Goal: Information Seeking & Learning: Learn about a topic

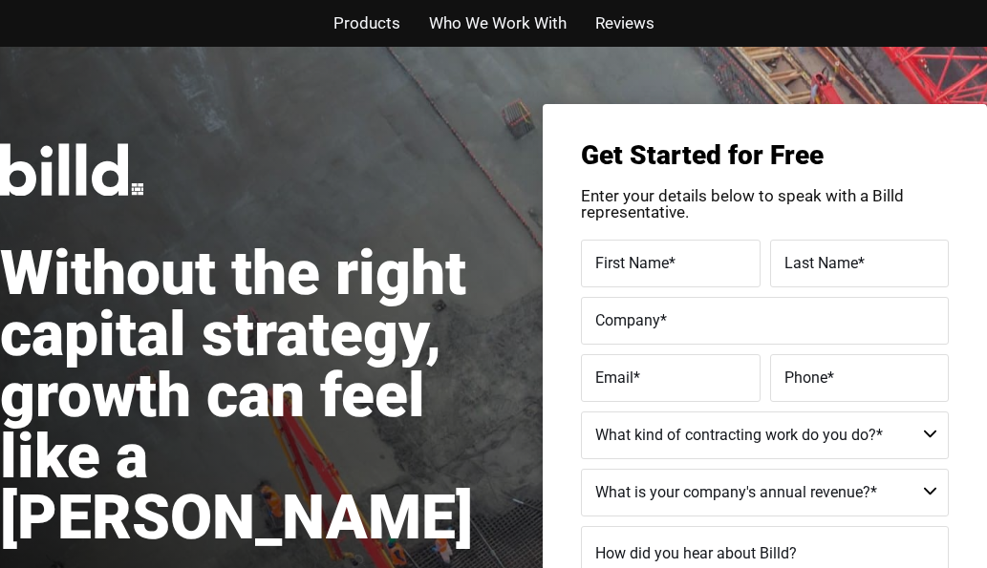
click at [508, 19] on span "Who We Work With" at bounding box center [498, 24] width 138 height 28
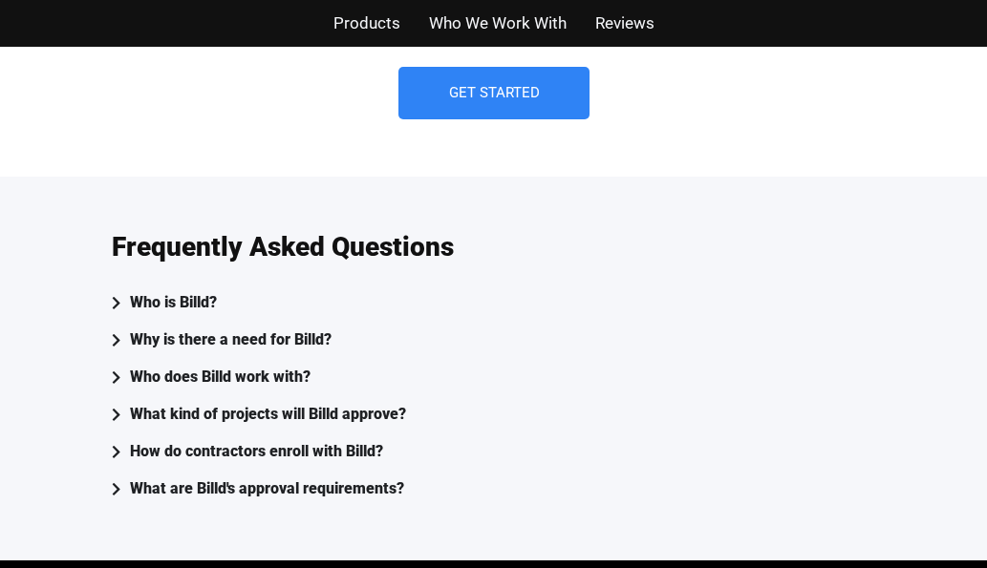
scroll to position [5279, 0]
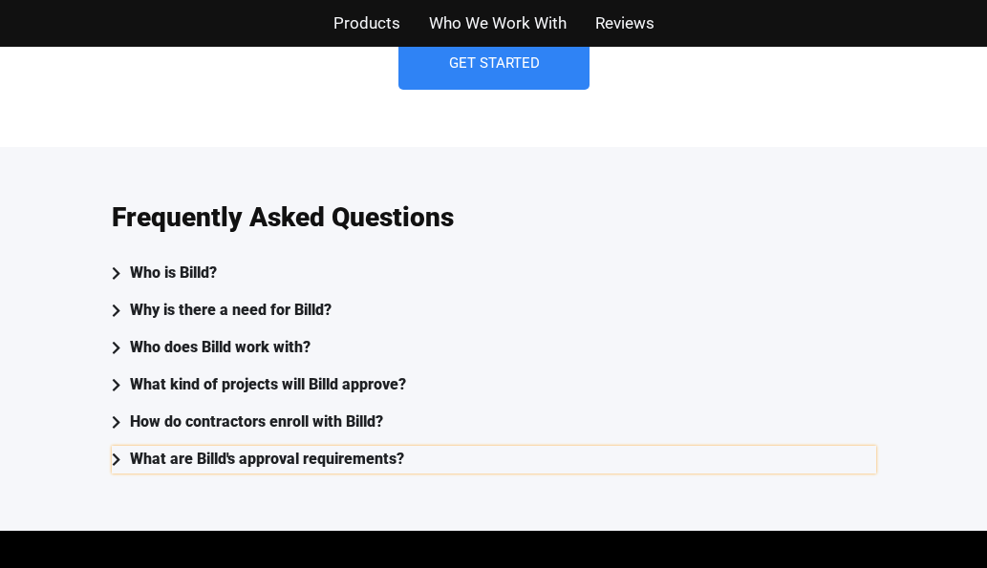
click at [307, 446] on div "What are Billd's approval requirements?" at bounding box center [267, 460] width 274 height 28
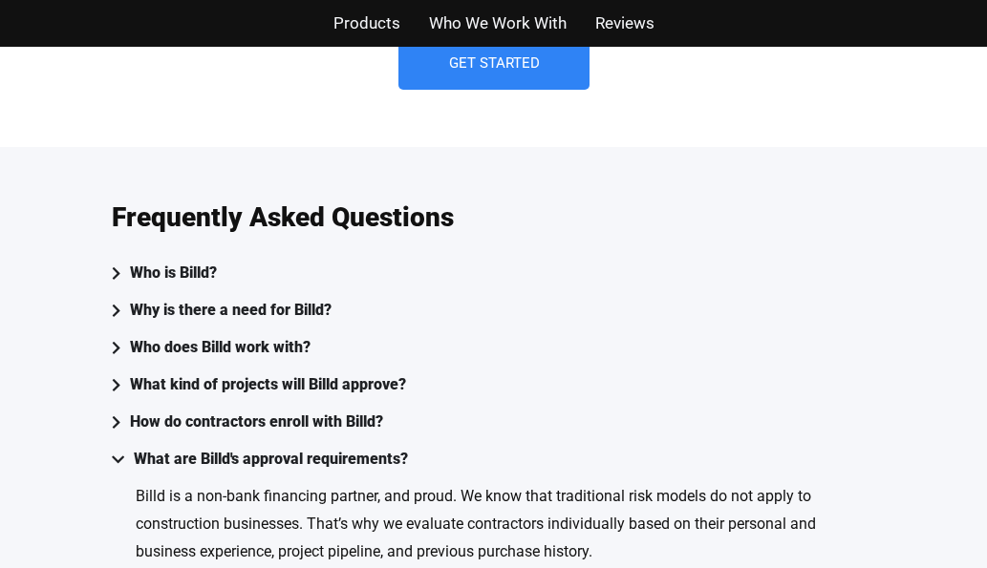
click at [986, 34] on div "Products Who We Work With Reviews" at bounding box center [493, 23] width 987 height 47
click at [388, 22] on span "Products" at bounding box center [366, 24] width 67 height 28
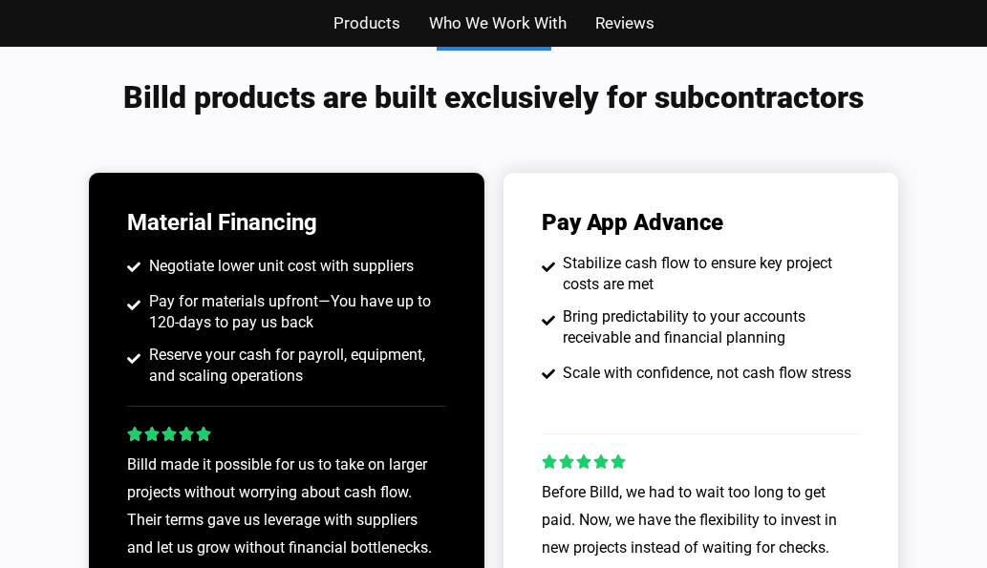
scroll to position [1593, 0]
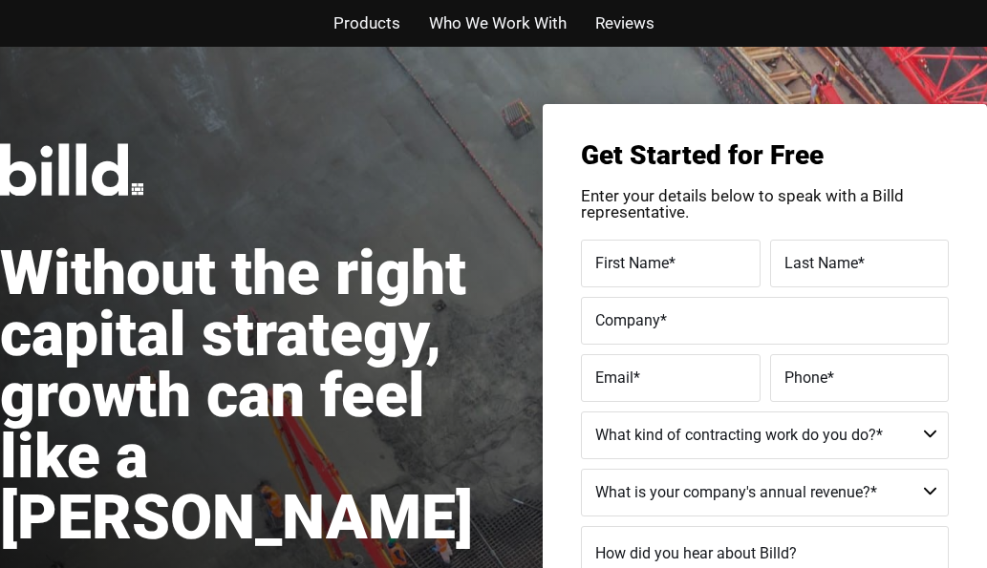
click at [344, 22] on span "Products" at bounding box center [366, 24] width 67 height 28
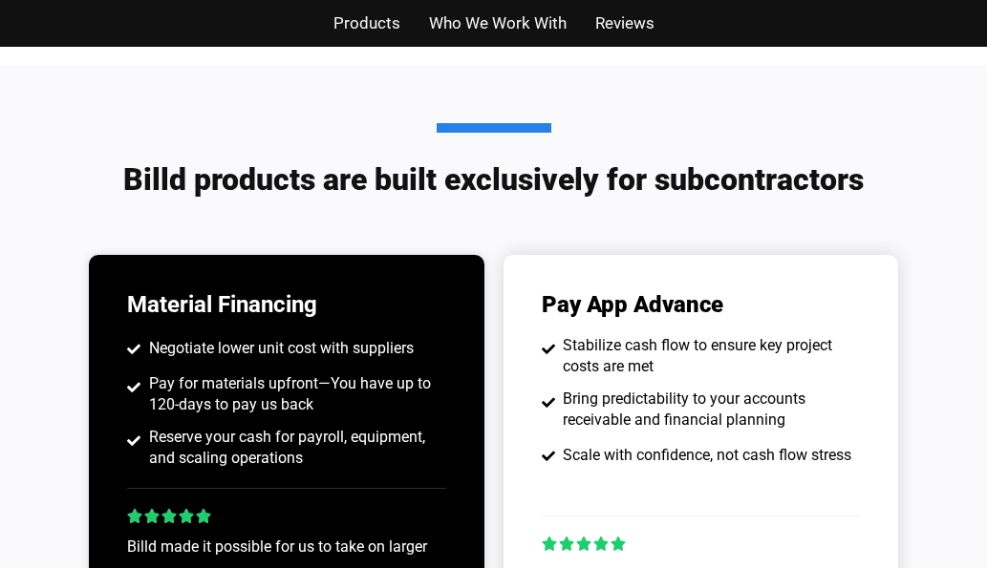
scroll to position [1593, 0]
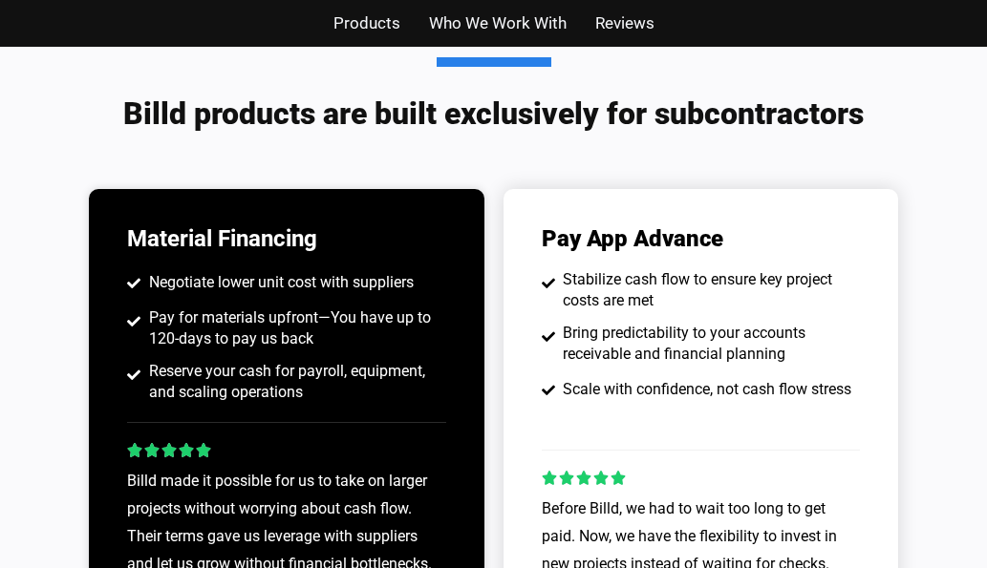
click at [605, 21] on span "Reviews" at bounding box center [624, 24] width 59 height 28
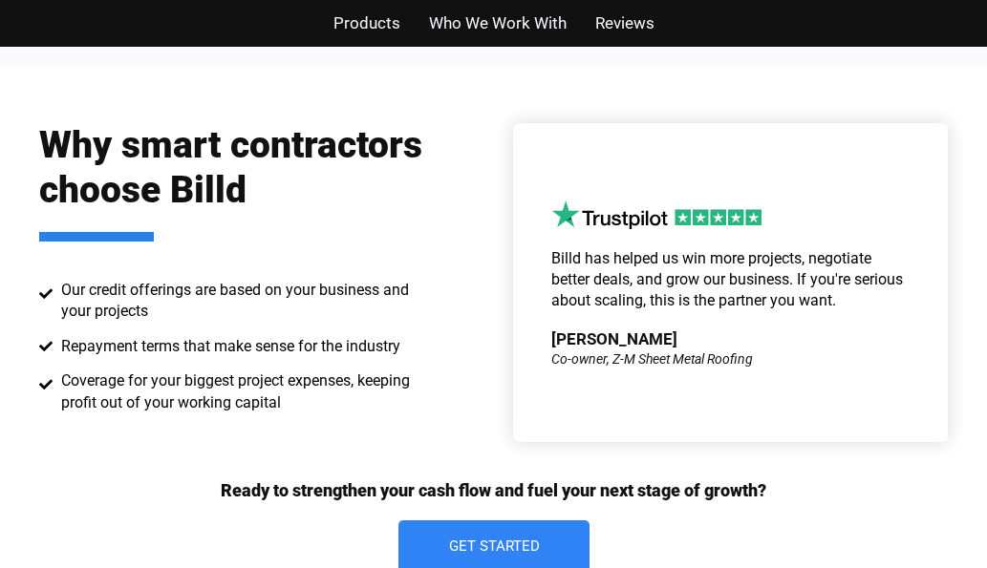
scroll to position [2820, 0]
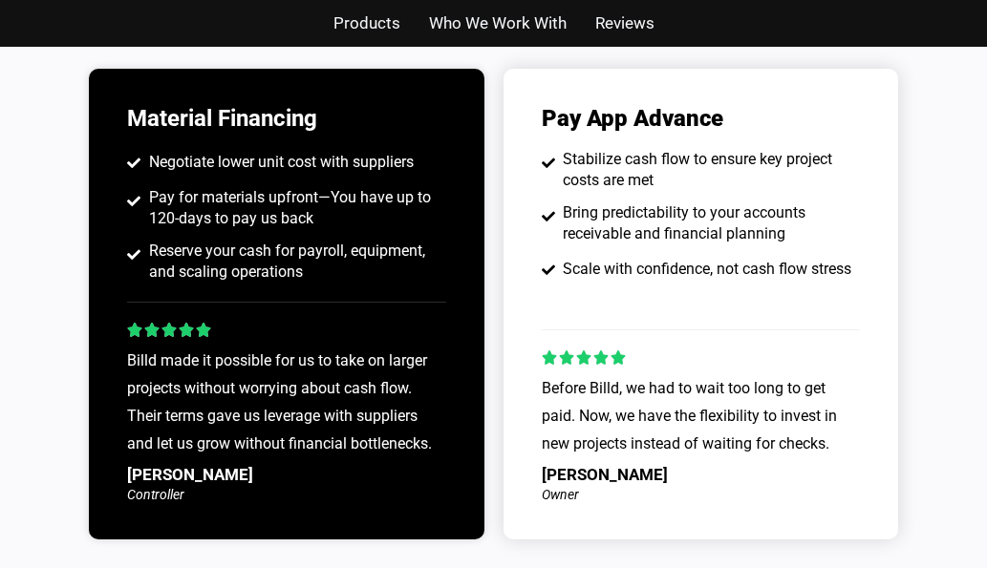
scroll to position [1593, 0]
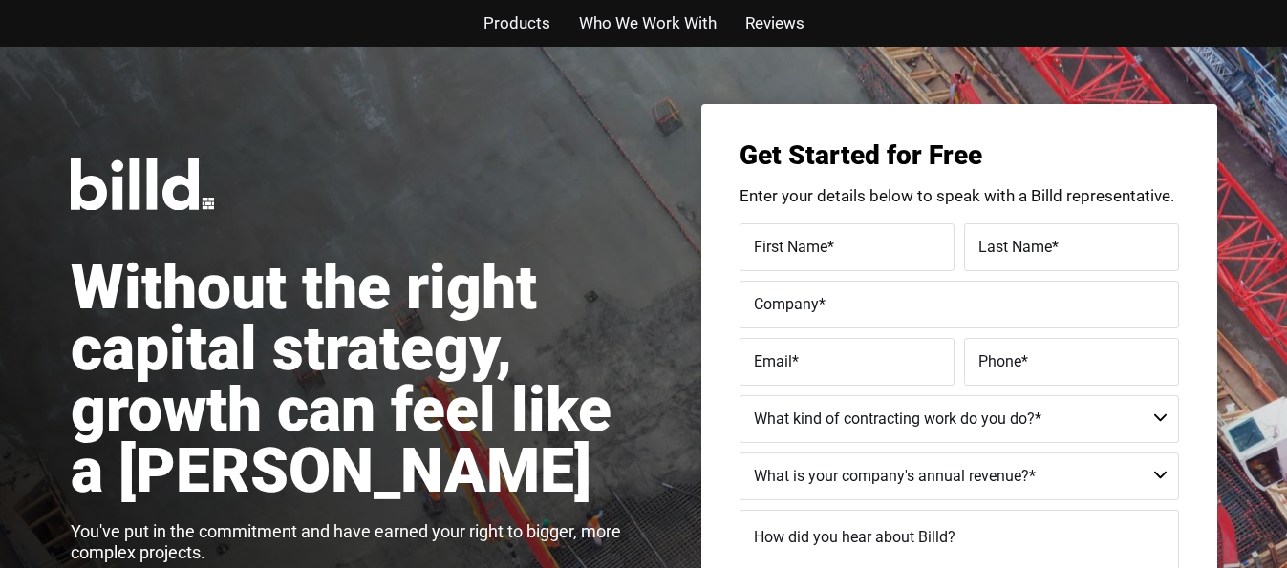
click at [778, 24] on span "Reviews" at bounding box center [774, 24] width 59 height 28
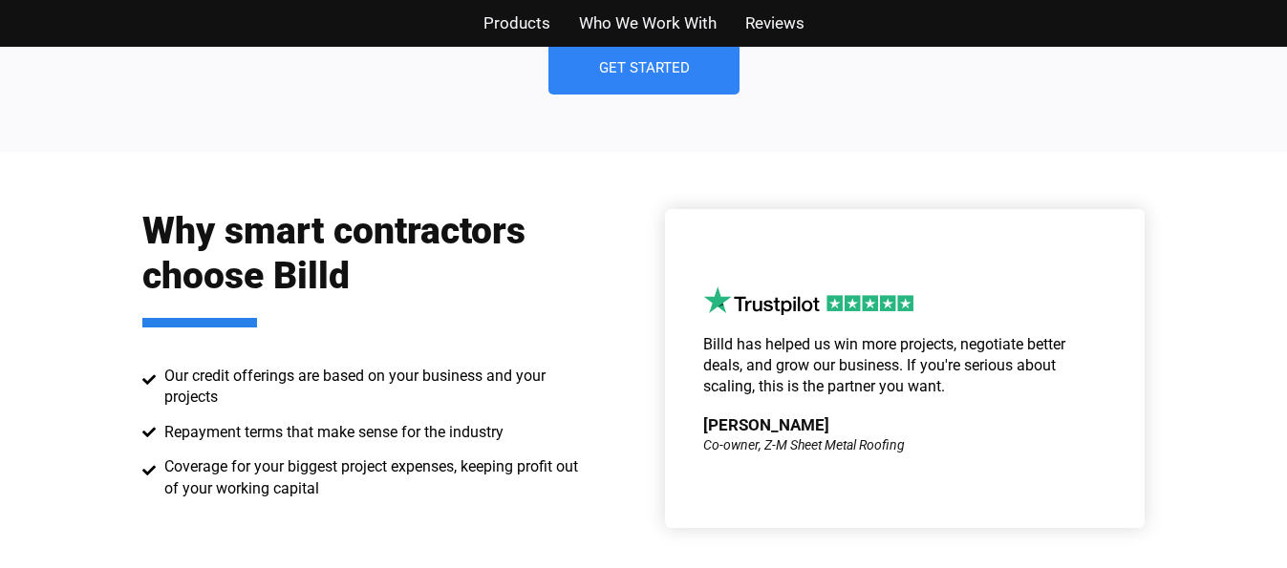
scroll to position [2702, 0]
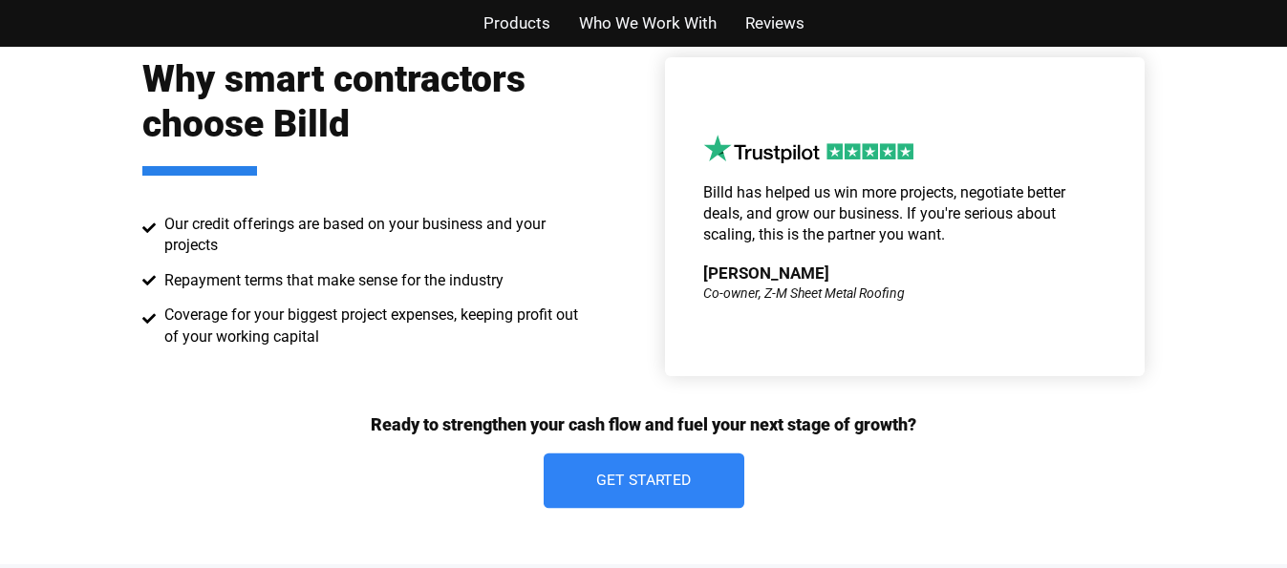
click at [651, 490] on link "Get Started" at bounding box center [644, 480] width 201 height 55
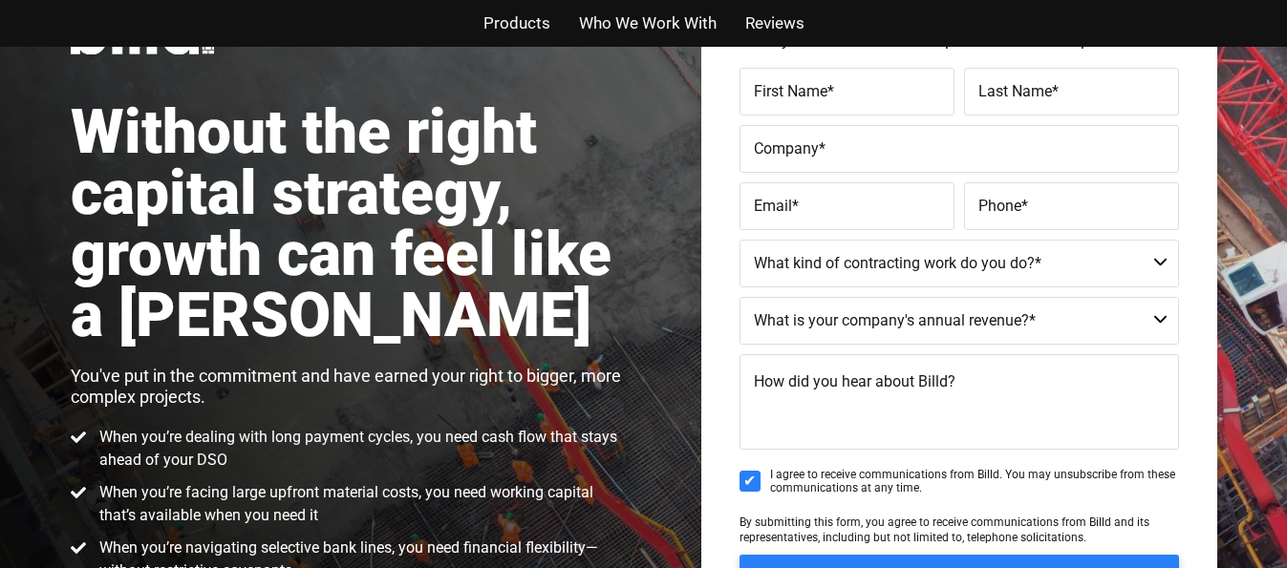
scroll to position [47, 0]
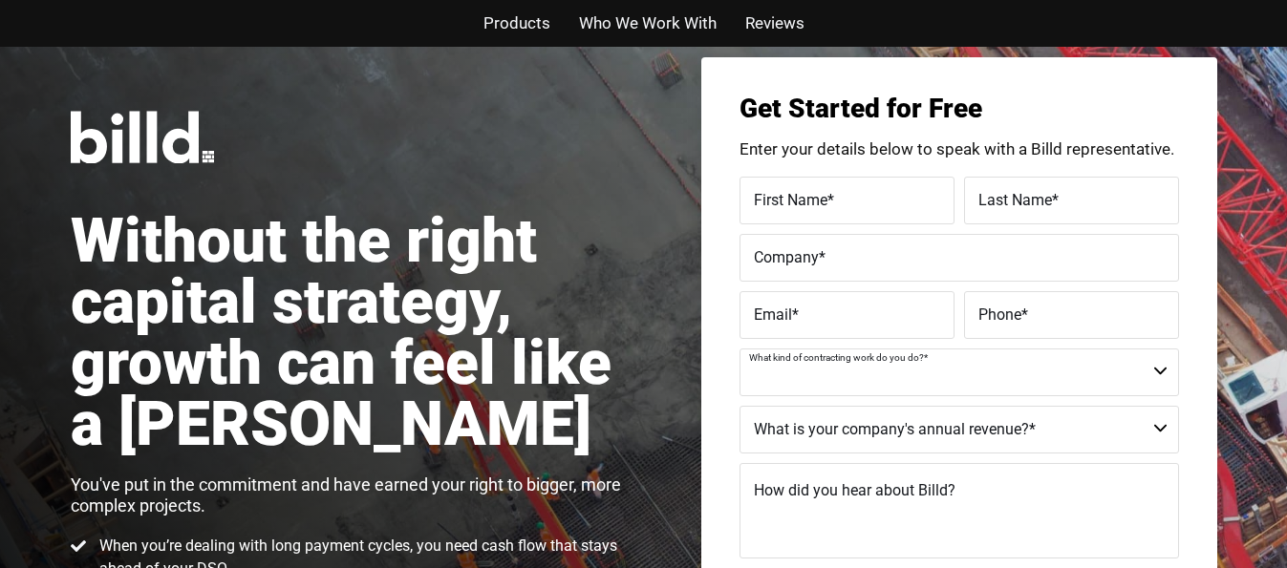
click at [986, 377] on select "Commercial Commercial and Residential Residential Not a Contractor" at bounding box center [958, 373] width 439 height 48
select select "Commercial and Residential"
click at [739, 349] on select "Commercial Commercial and Residential Residential Not a Contractor" at bounding box center [958, 373] width 439 height 48
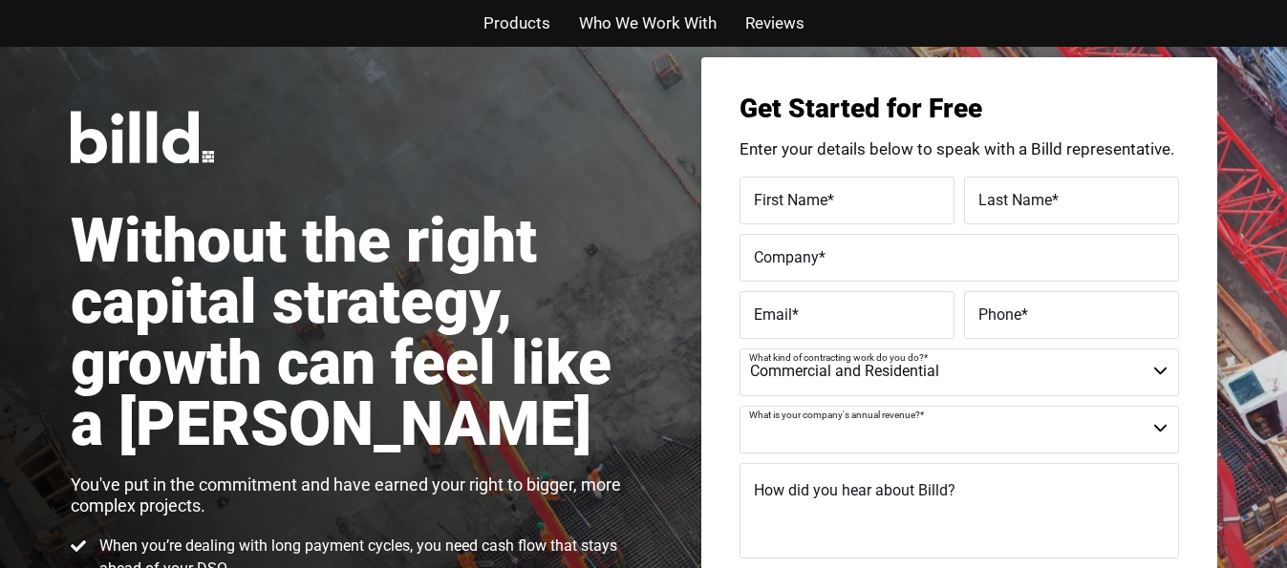
click at [986, 431] on select "$40M + $25M - $40M $8M - $25M $4M - $8M $2M - $4M $1M - $2M Less than $1M" at bounding box center [958, 430] width 439 height 48
select select "$1M - $2M"
click at [739, 406] on select "$40M + $25M - $40M $8M - $25M $4M - $8M $2M - $4M $1M - $2M Less than $1M" at bounding box center [958, 430] width 439 height 48
click at [506, 20] on span "Products" at bounding box center [516, 24] width 67 height 28
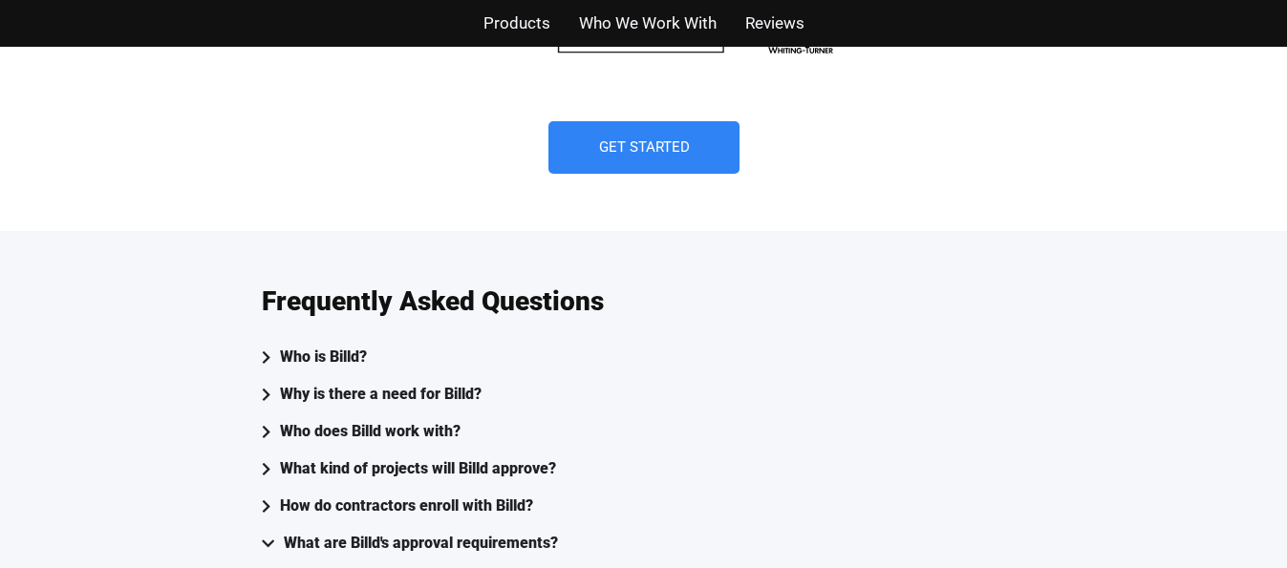
scroll to position [4905, 0]
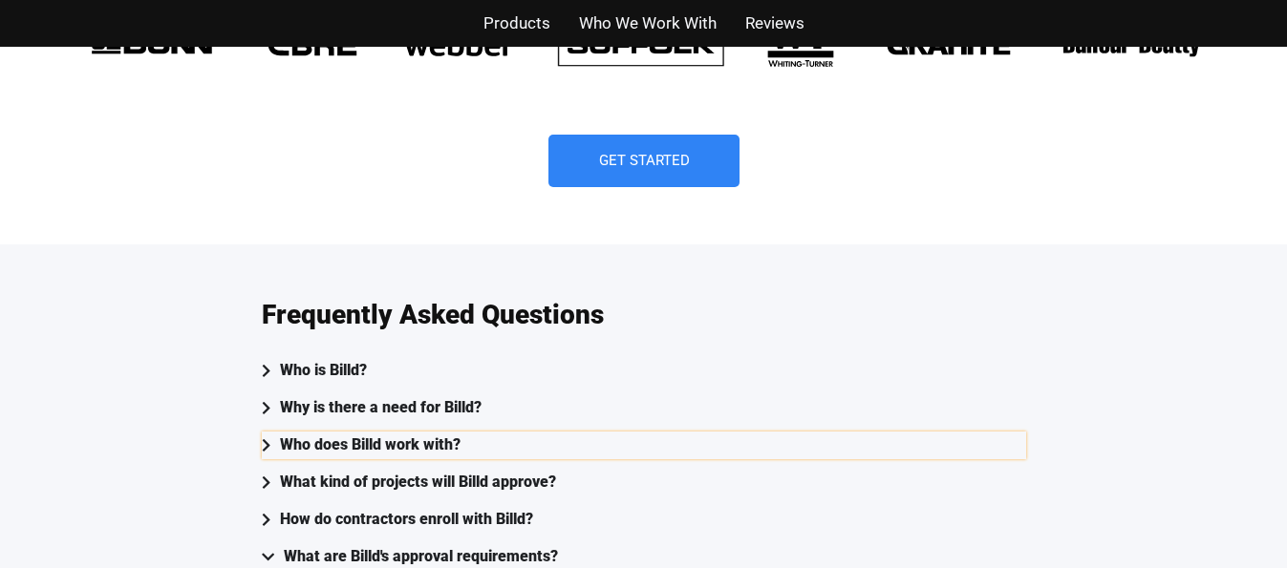
click at [373, 432] on div "Who does Billd work with?" at bounding box center [370, 446] width 181 height 28
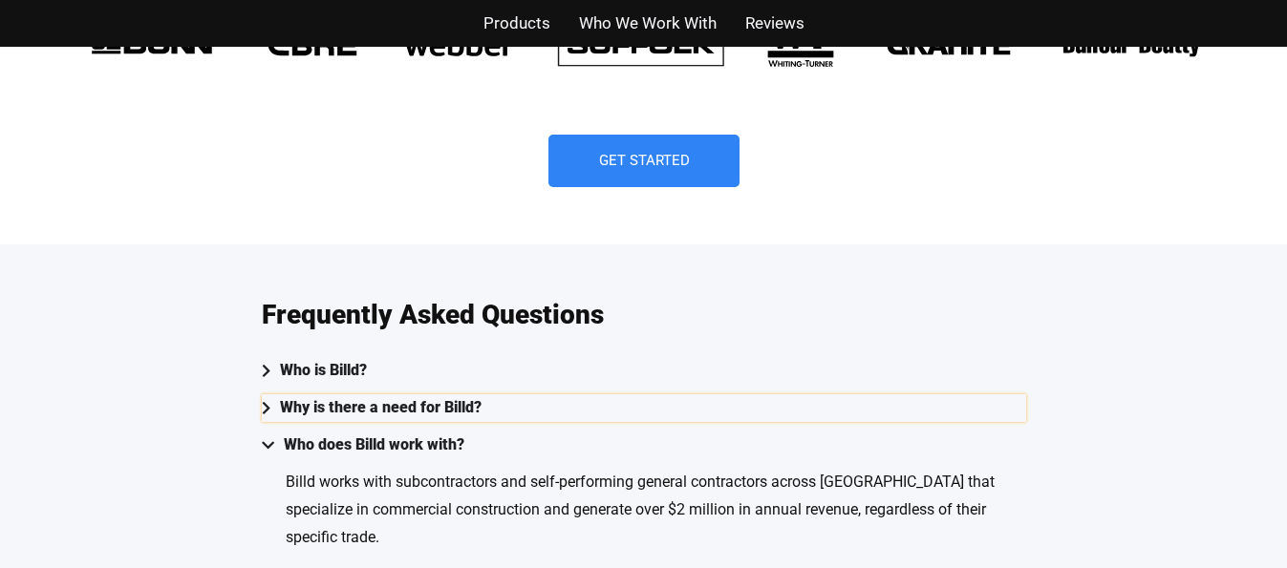
click at [437, 395] on div "Why is there a need for Billd?" at bounding box center [381, 409] width 202 height 28
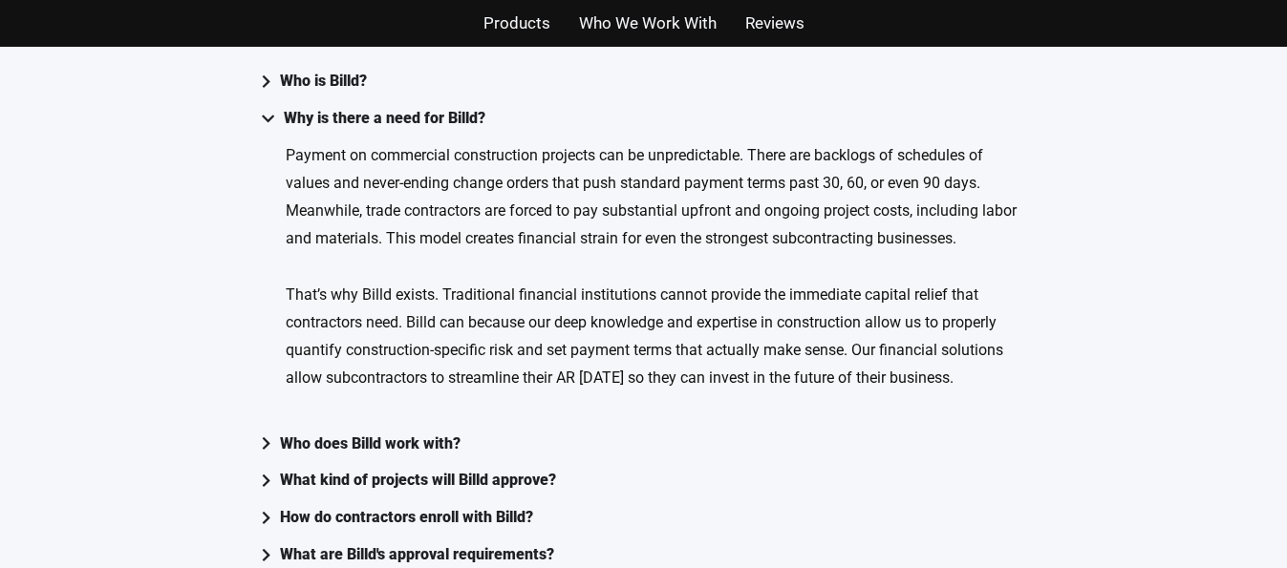
scroll to position [5305, 0]
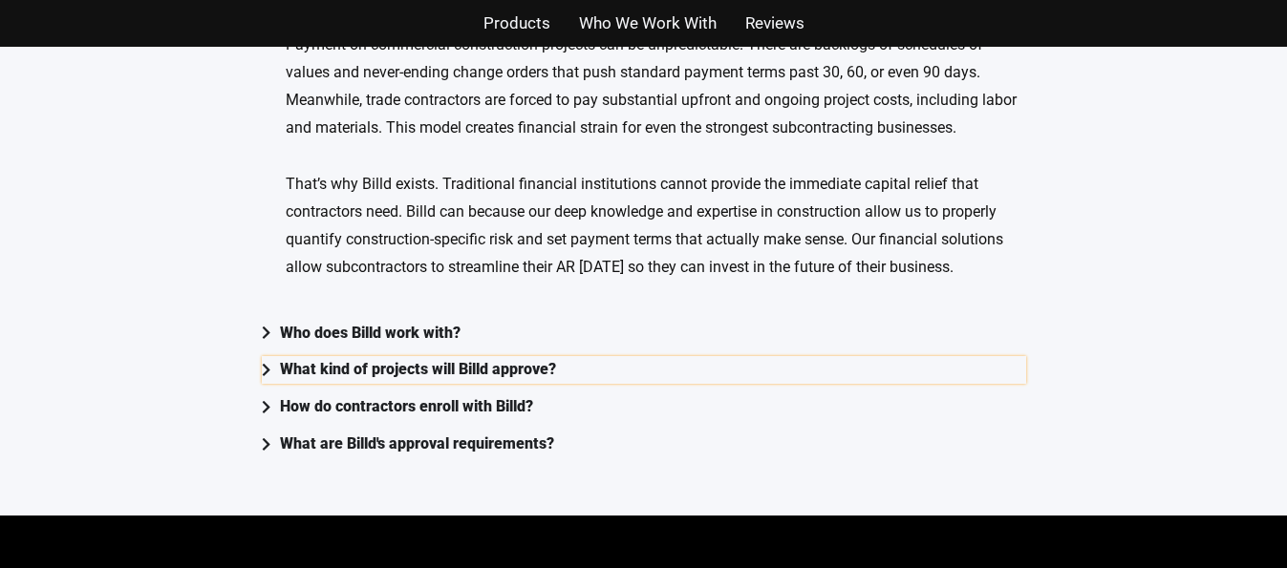
click at [486, 356] on div "What kind of projects will Billd approve?" at bounding box center [418, 370] width 276 height 28
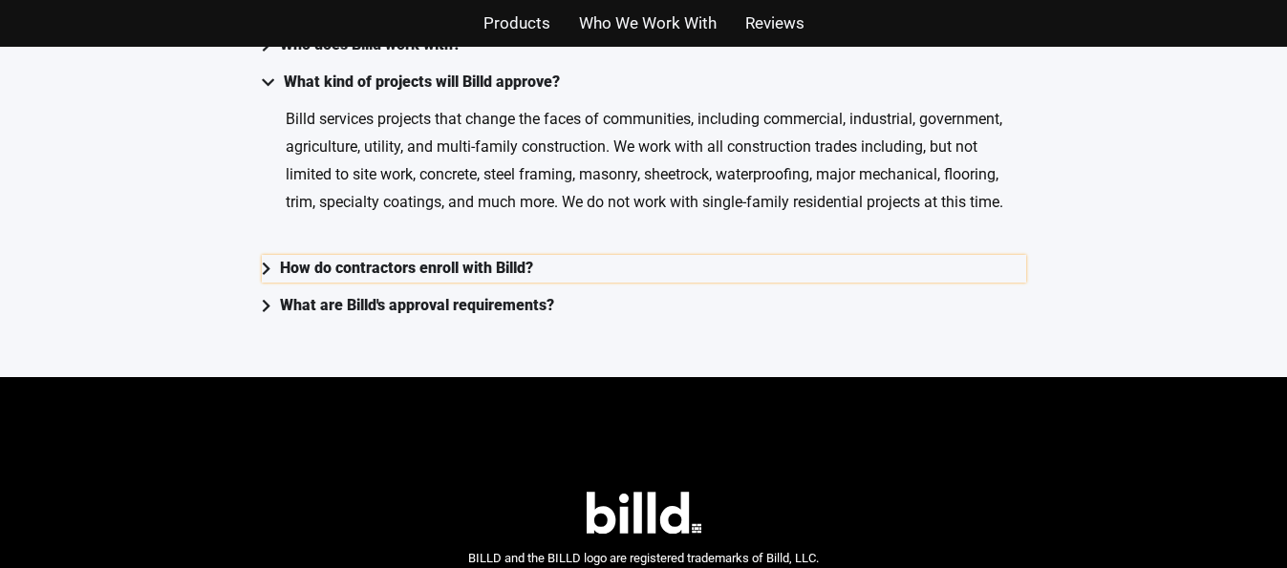
click at [475, 255] on div "How do contractors enroll with Billd?" at bounding box center [406, 269] width 253 height 28
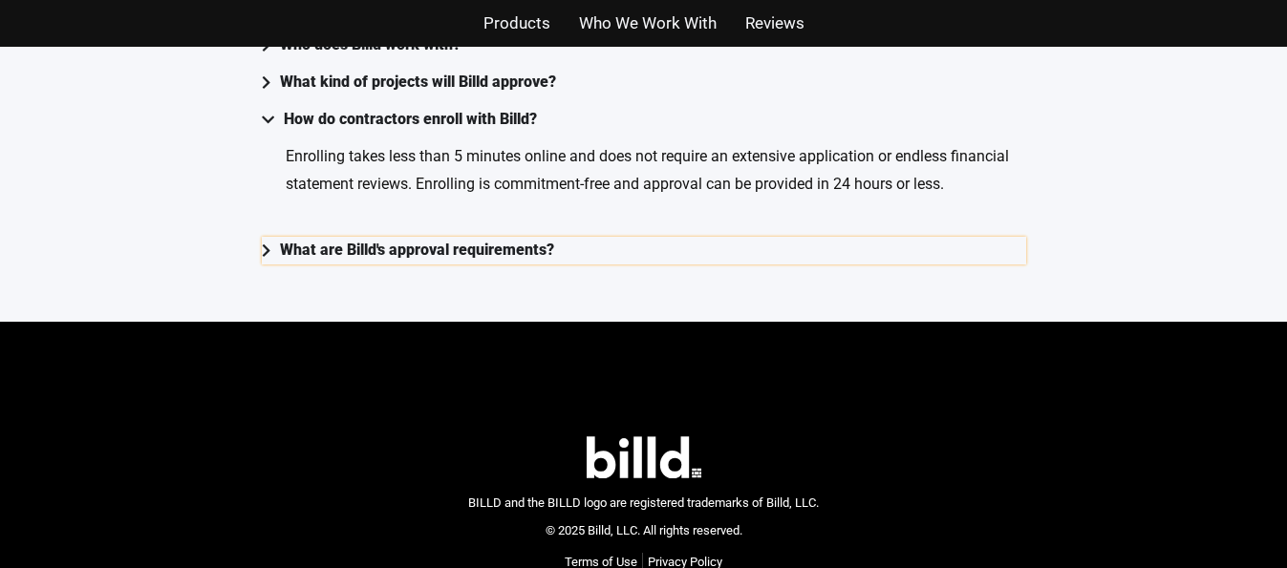
click at [485, 237] on div "What are Billd's approval requirements?" at bounding box center [417, 251] width 274 height 28
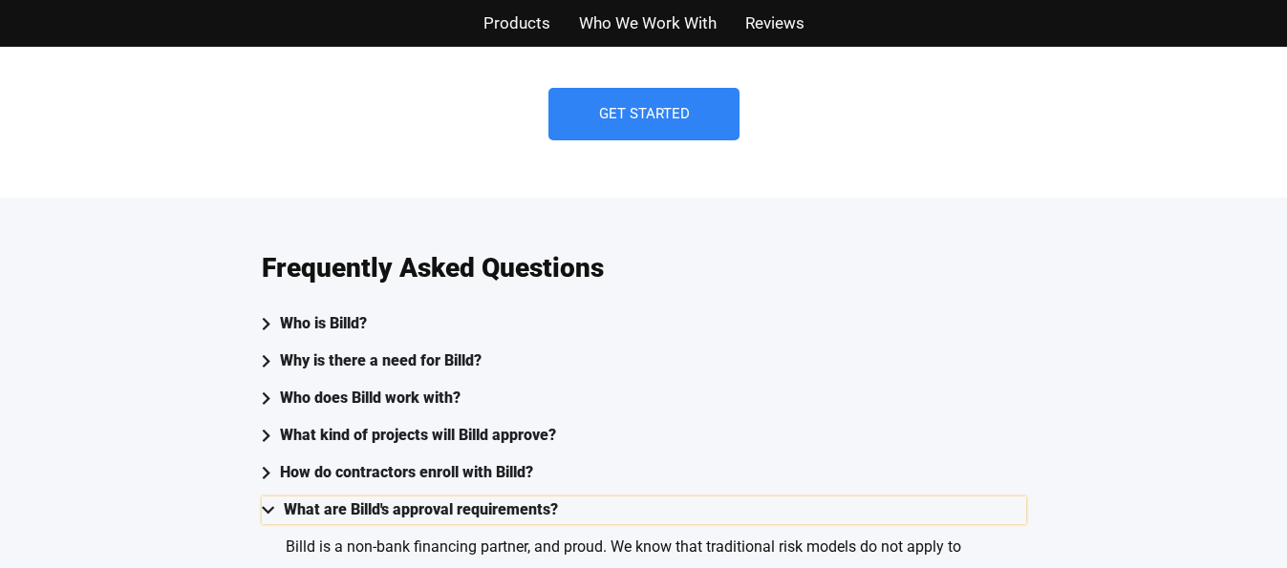
scroll to position [4943, 0]
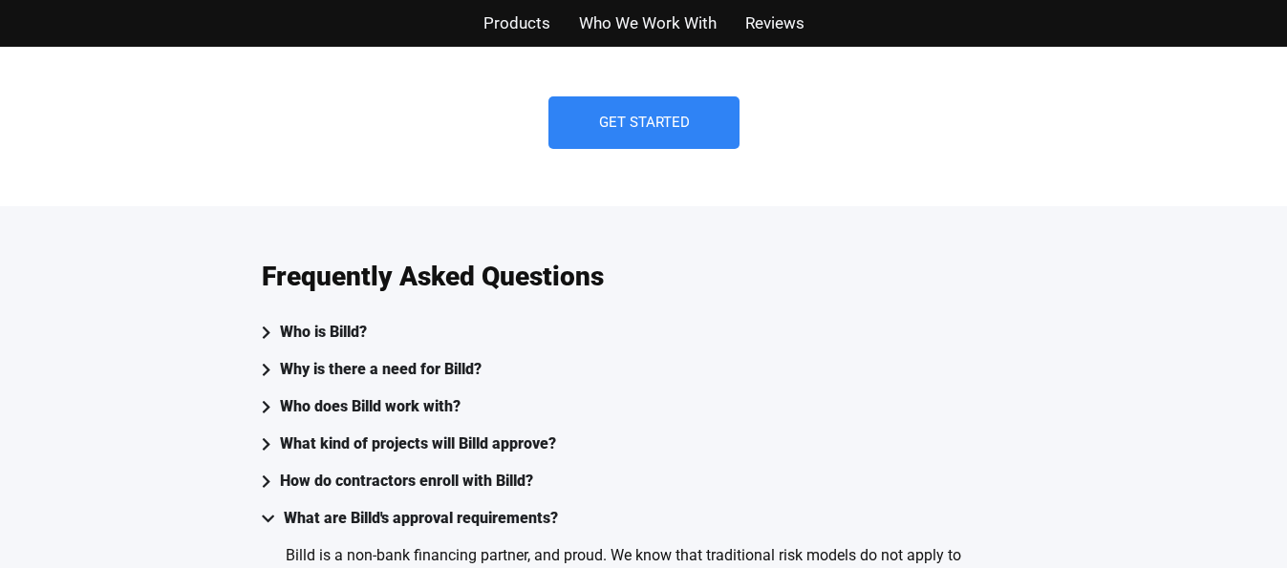
click at [526, 22] on span "Products" at bounding box center [516, 24] width 67 height 28
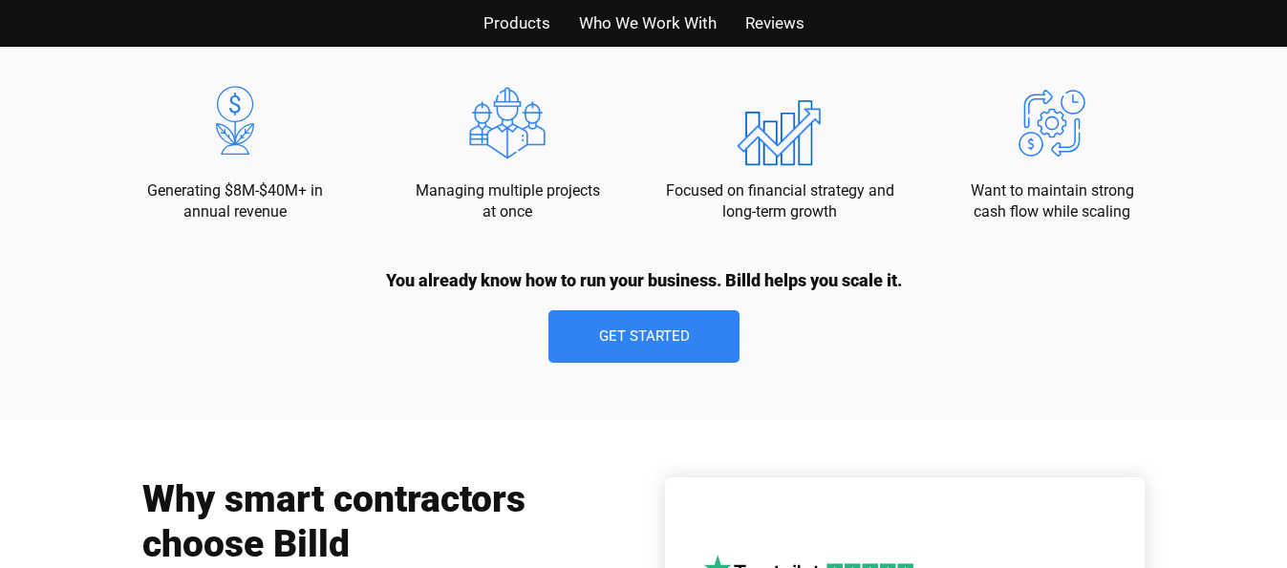
scroll to position [1476, 0]
